Goal: Task Accomplishment & Management: Use online tool/utility

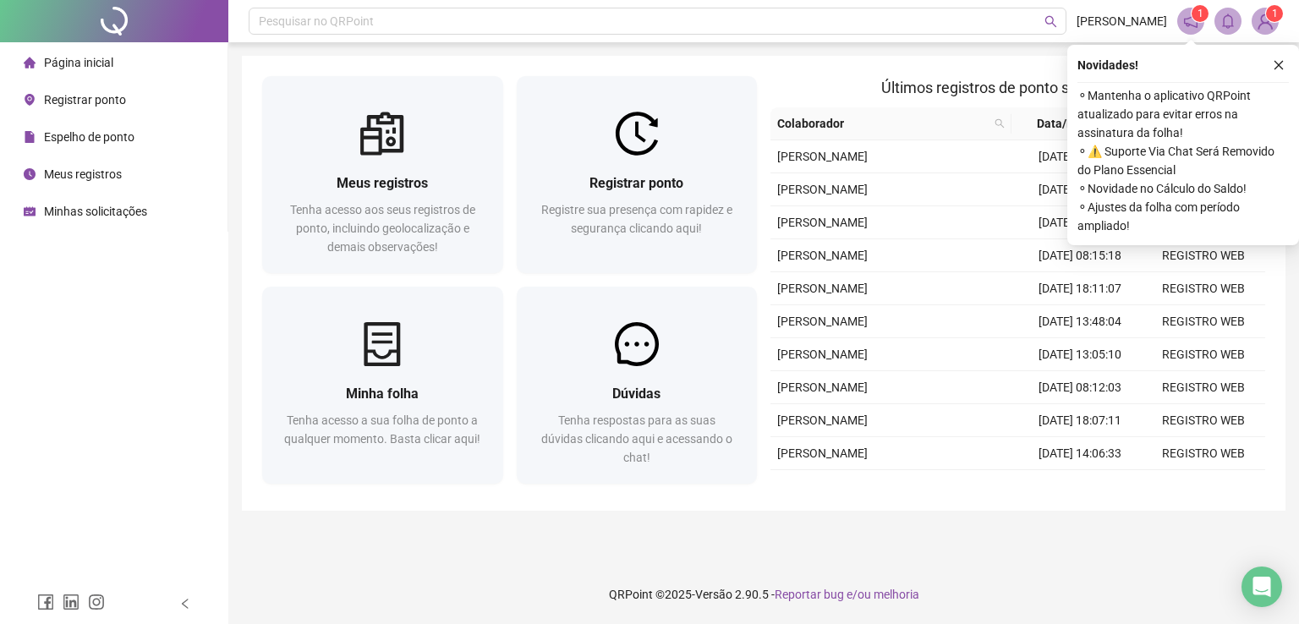
drag, startPoint x: 1275, startPoint y: 68, endPoint x: 1173, endPoint y: 112, distance: 111.4
click at [1275, 69] on icon "close" at bounding box center [1279, 65] width 12 height 12
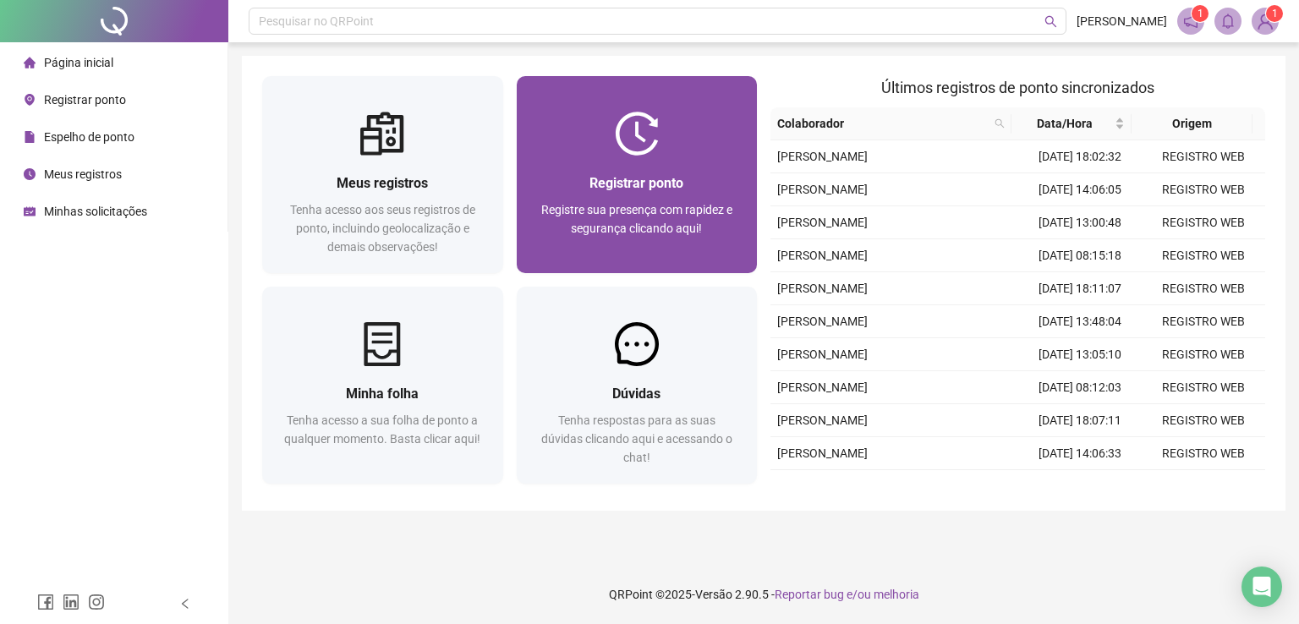
click at [695, 218] on div "Registre sua presença com rapidez e segurança clicando aqui!" at bounding box center [637, 228] width 200 height 56
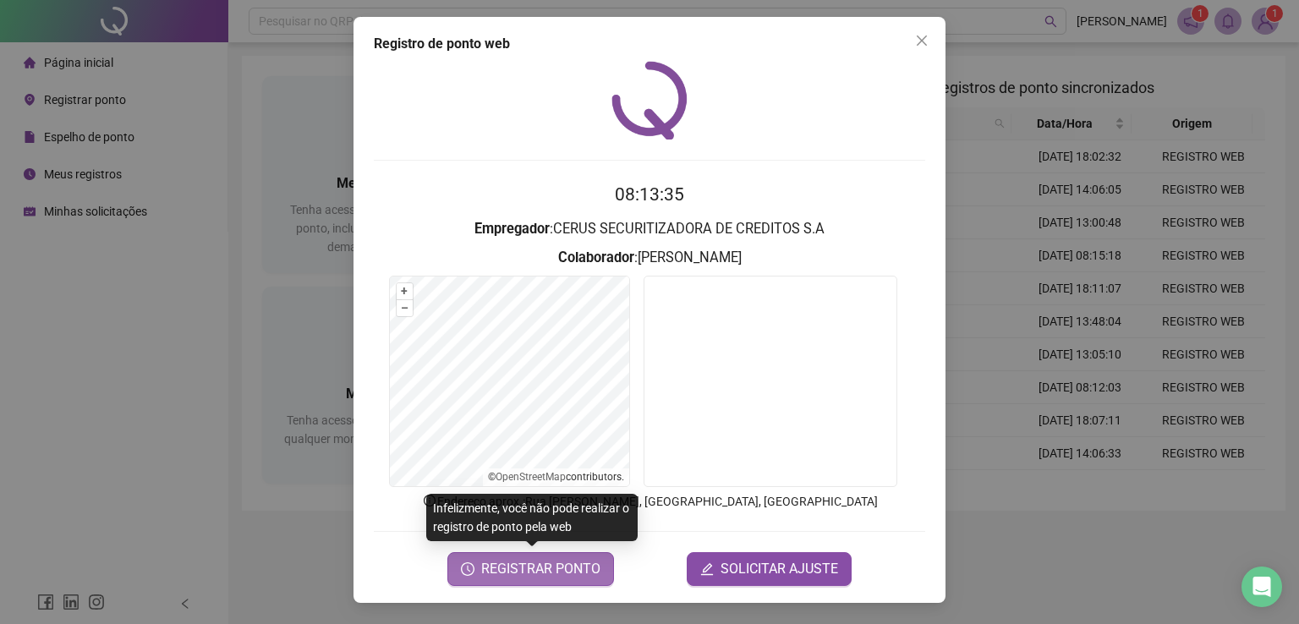
click at [541, 574] on span "REGISTRAR PONTO" at bounding box center [540, 569] width 119 height 20
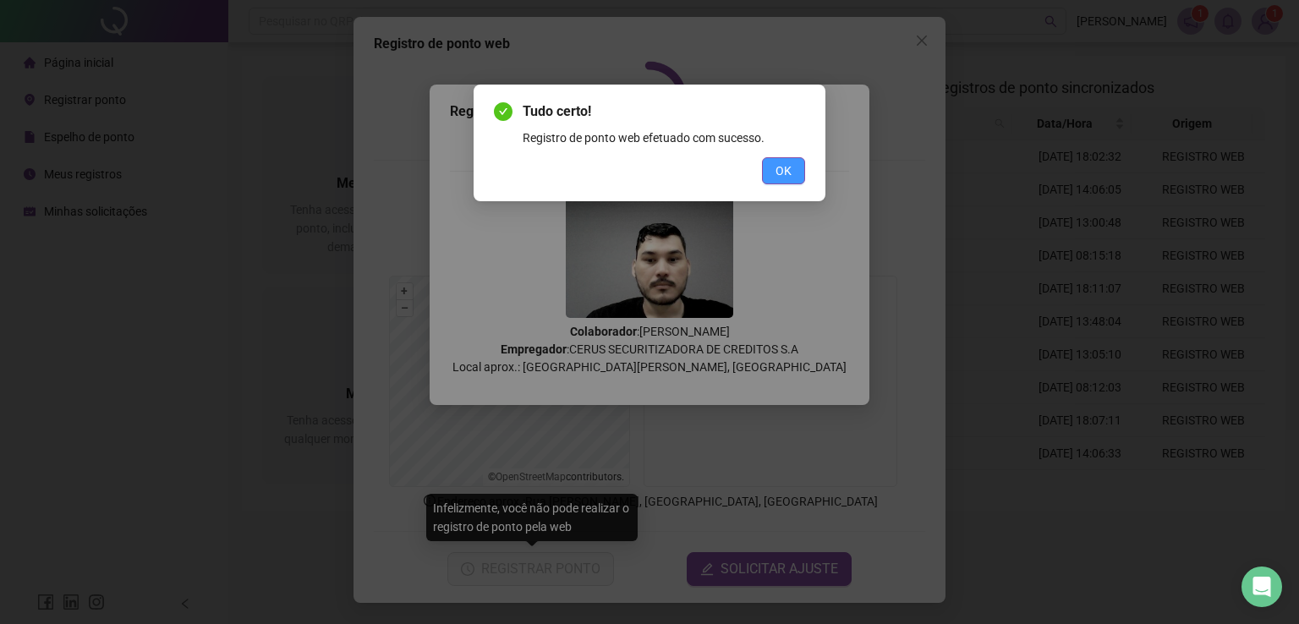
click at [782, 174] on span "OK" at bounding box center [783, 170] width 16 height 19
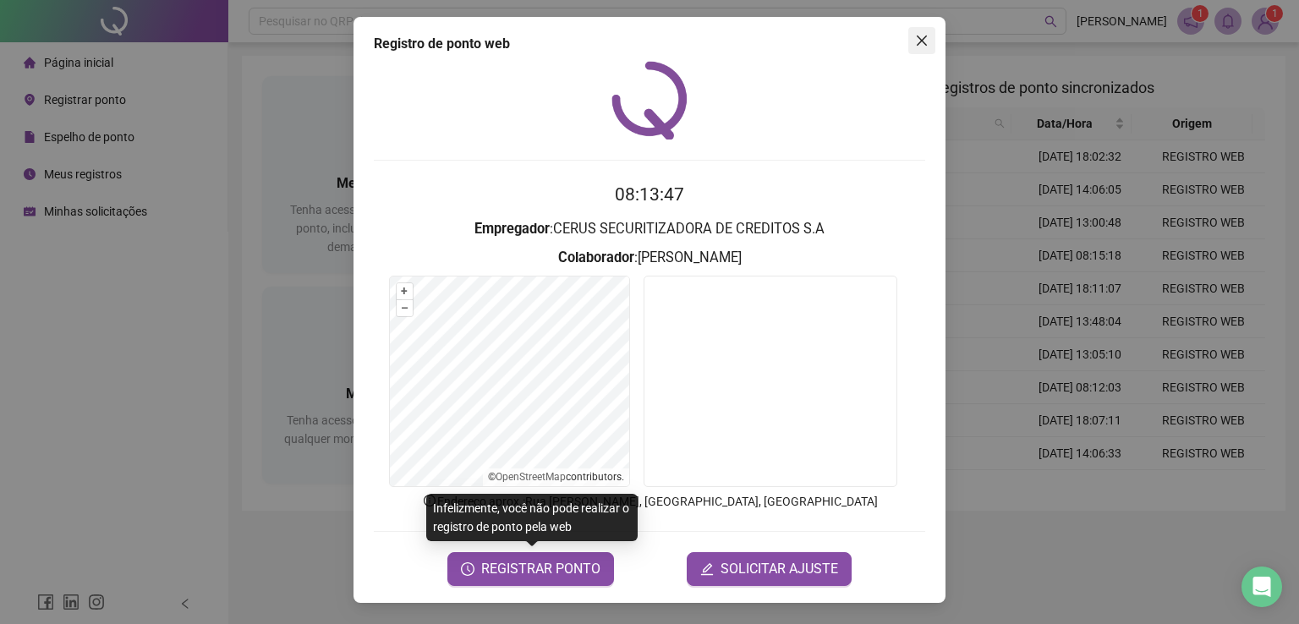
click at [920, 39] on icon "close" at bounding box center [922, 41] width 10 height 10
